Goal: Register for event/course

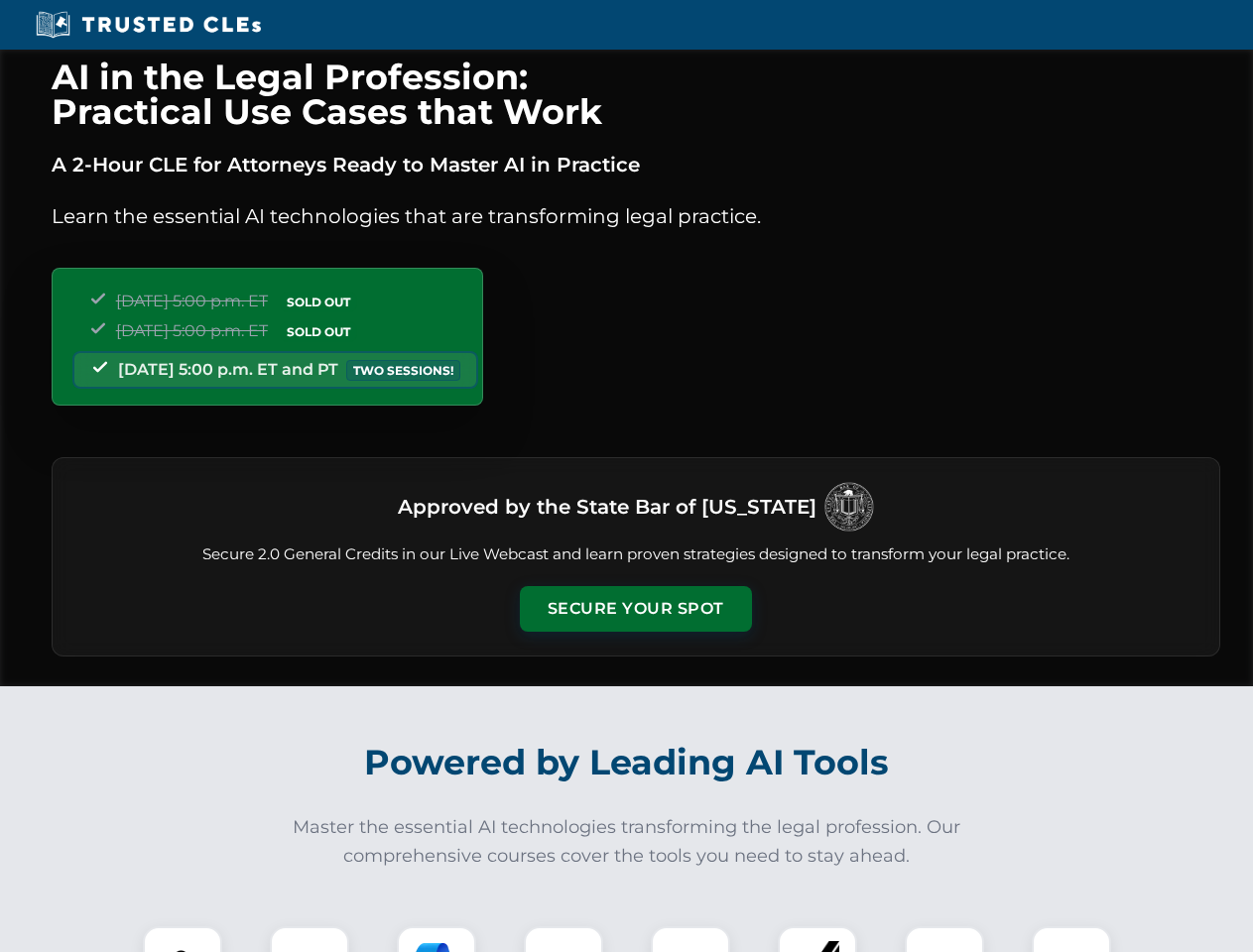
click at [634, 609] on button "Secure Your Spot" at bounding box center [635, 609] width 232 height 46
click at [183, 939] on img at bounding box center [183, 966] width 58 height 58
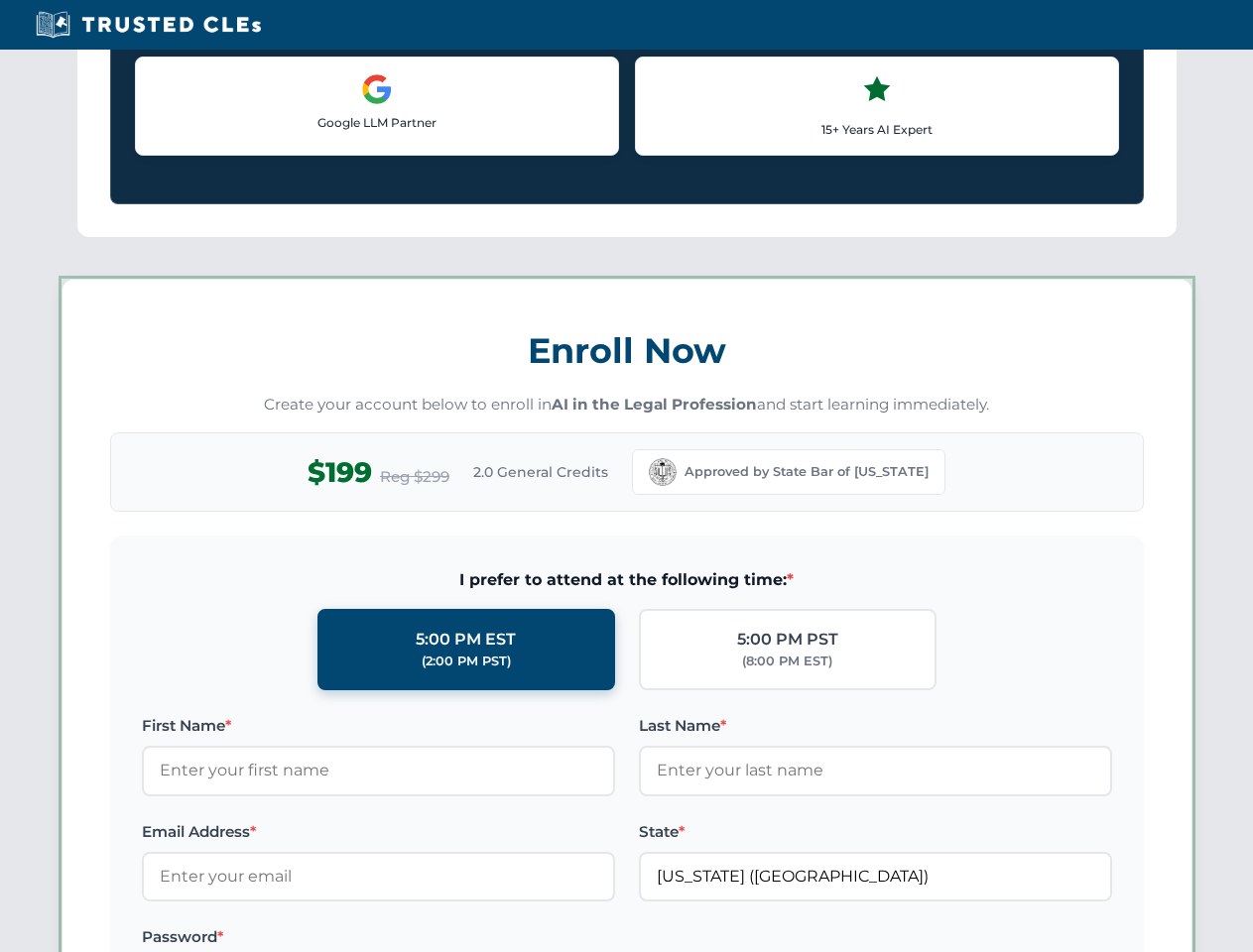
click at [437, 939] on label "Password *" at bounding box center [379, 937] width 474 height 24
